Goal: Task Accomplishment & Management: Manage account settings

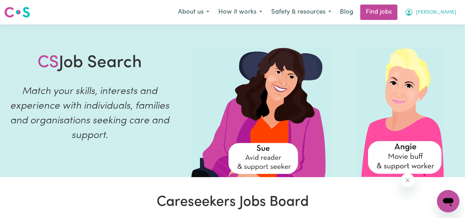
click at [444, 10] on span "[PERSON_NAME]" at bounding box center [436, 13] width 40 height 8
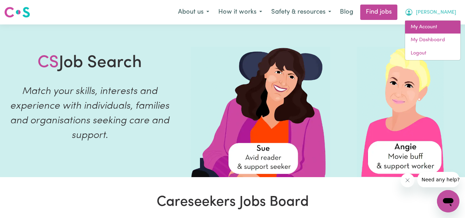
click at [420, 28] on link "My Account" at bounding box center [432, 27] width 55 height 13
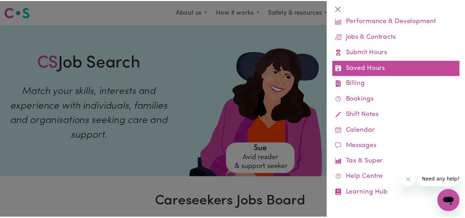
scroll to position [20, 0]
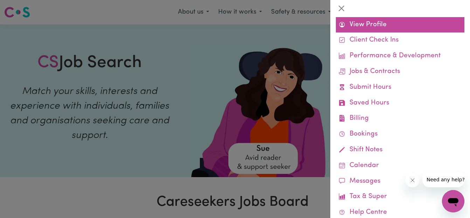
click at [360, 27] on link "View Profile" at bounding box center [400, 25] width 128 height 16
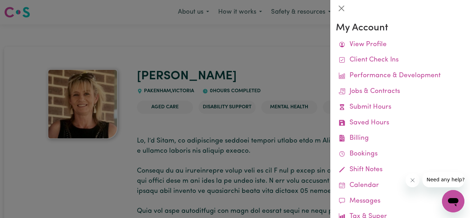
click at [282, 55] on div at bounding box center [235, 109] width 470 height 218
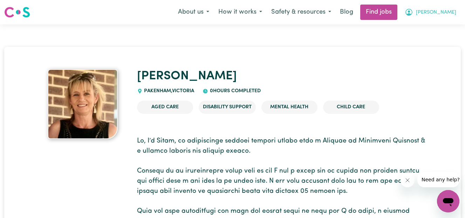
click at [446, 14] on span "[PERSON_NAME]" at bounding box center [436, 13] width 40 height 8
click at [432, 41] on link "My Dashboard" at bounding box center [432, 40] width 55 height 13
